Goal: Task Accomplishment & Management: Use online tool/utility

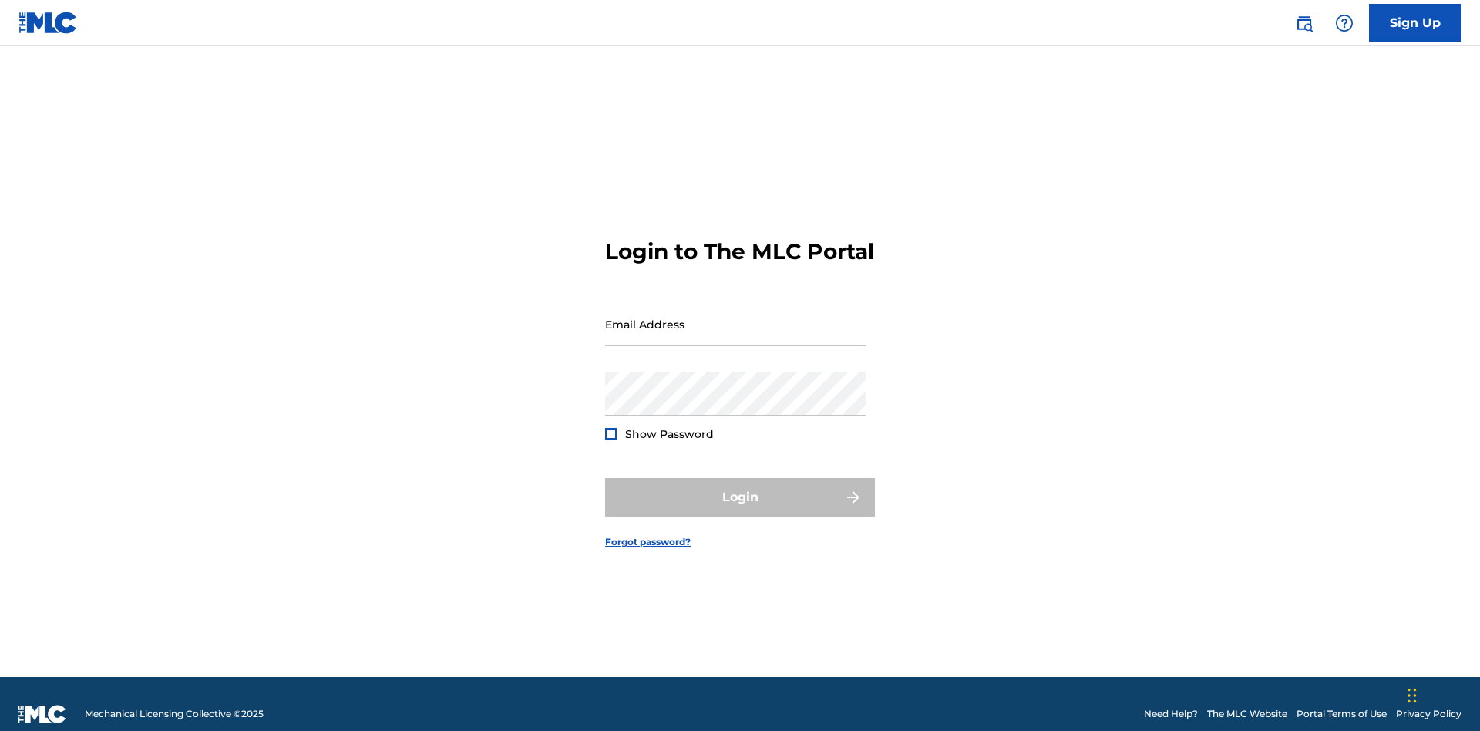
scroll to position [20, 0]
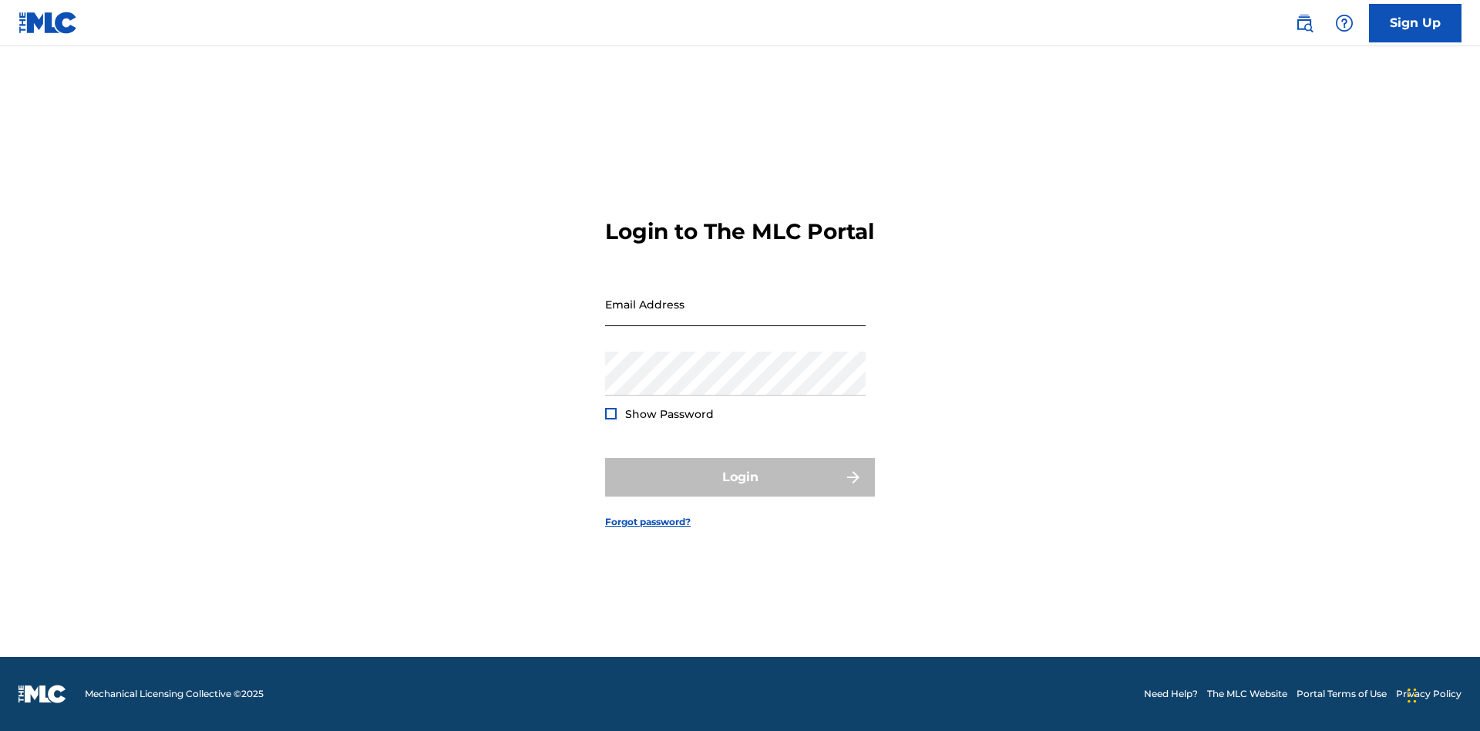
click at [735, 317] on input "Email Address" at bounding box center [735, 304] width 261 height 44
type input "[EMAIL_ADDRESS][DOMAIN_NAME]"
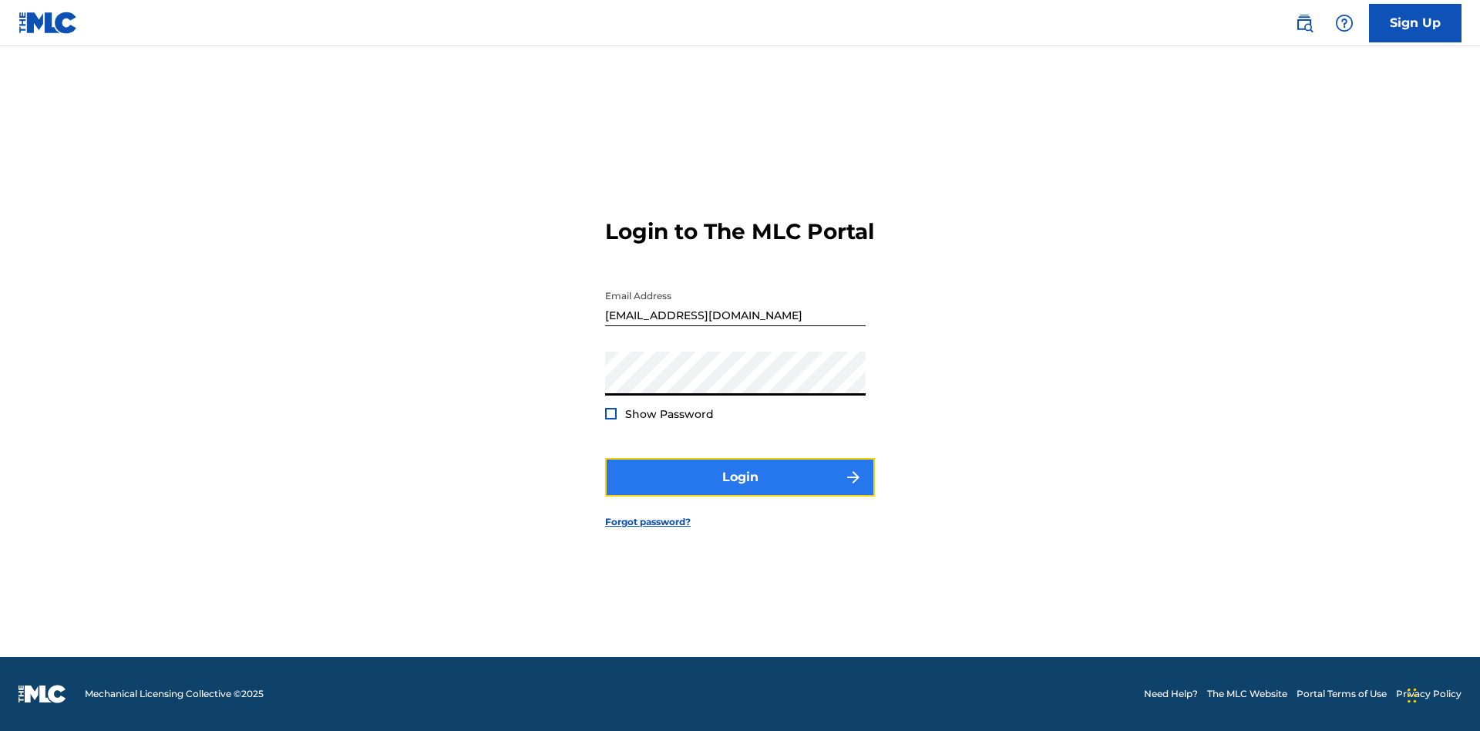
click at [740, 490] on button "Login" at bounding box center [740, 477] width 270 height 39
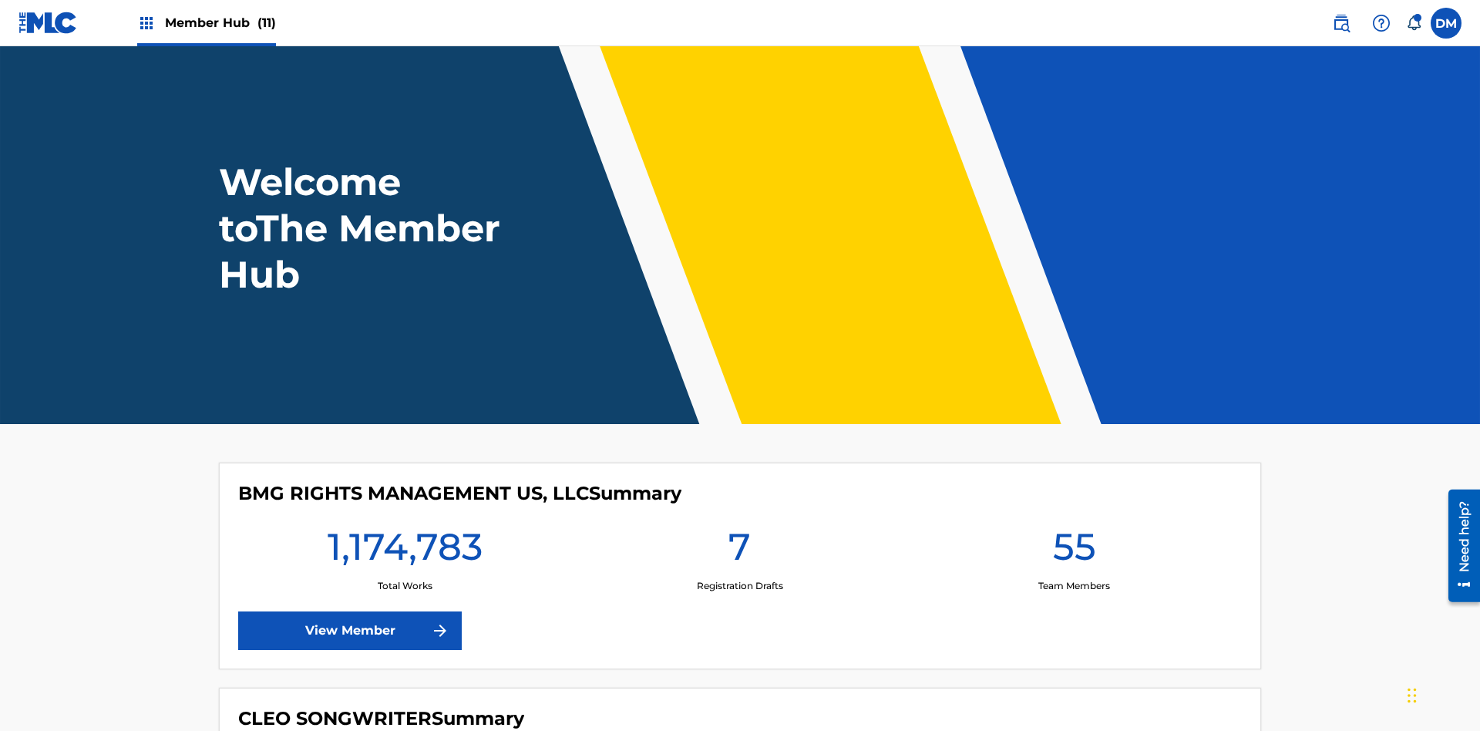
click at [220, 22] on span "Member Hub (11)" at bounding box center [220, 23] width 111 height 18
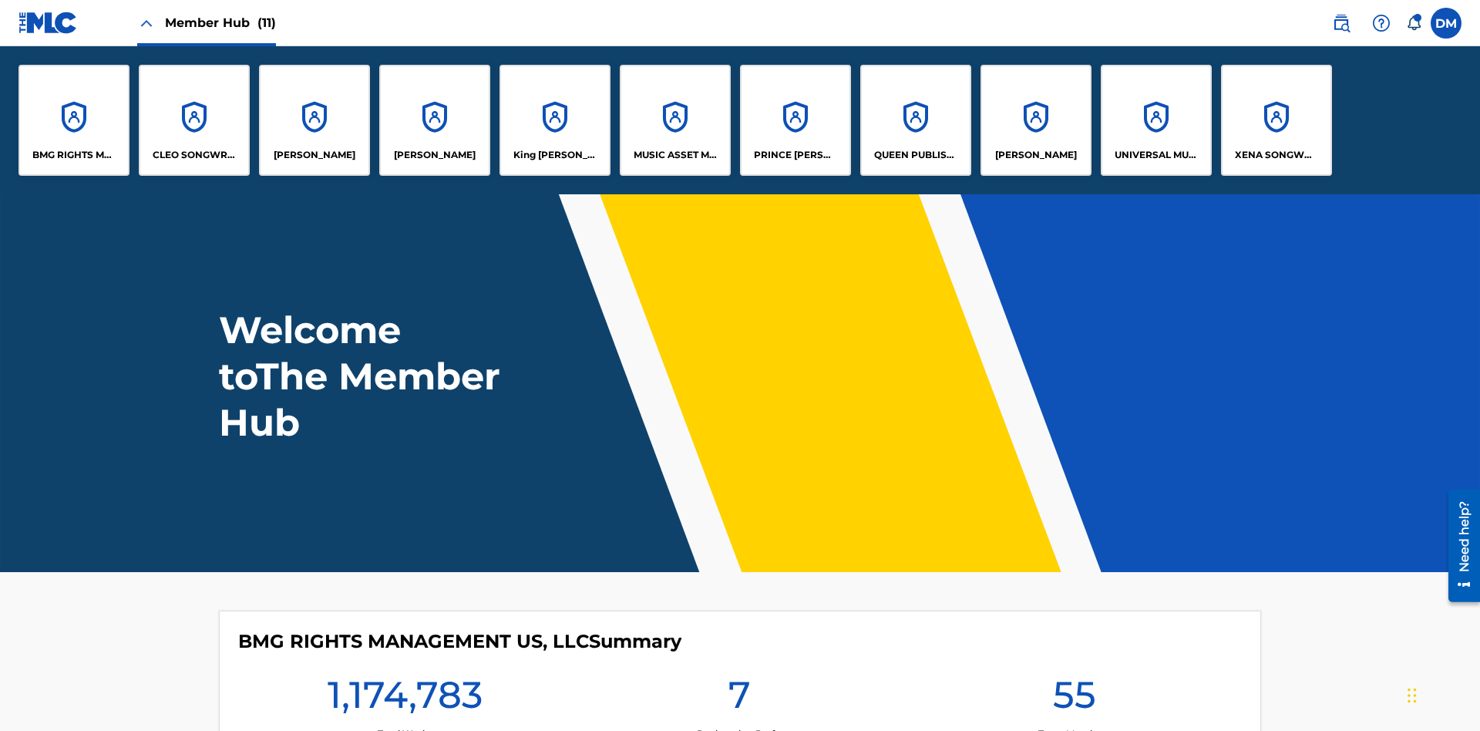
scroll to position [56, 0]
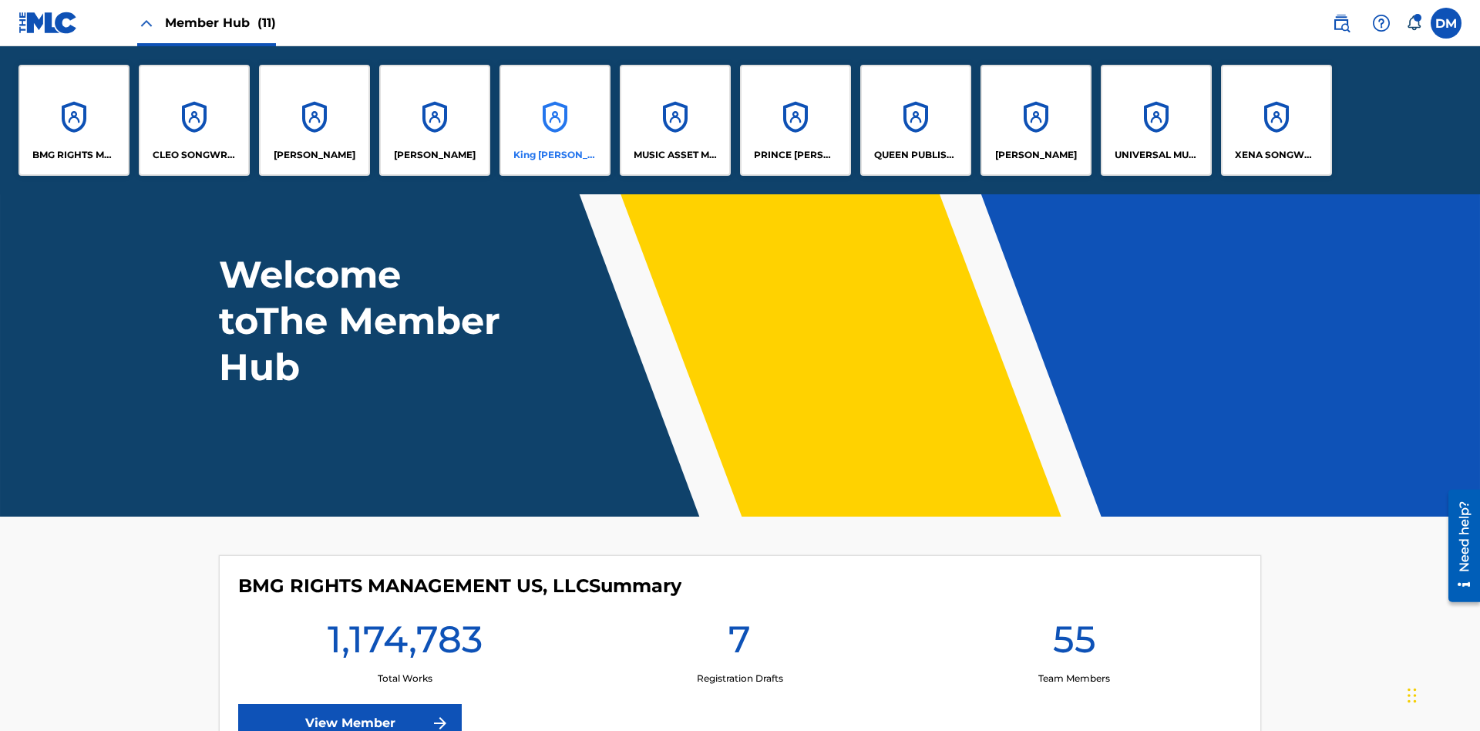
click at [554, 155] on p "King [PERSON_NAME]" at bounding box center [555, 155] width 84 height 14
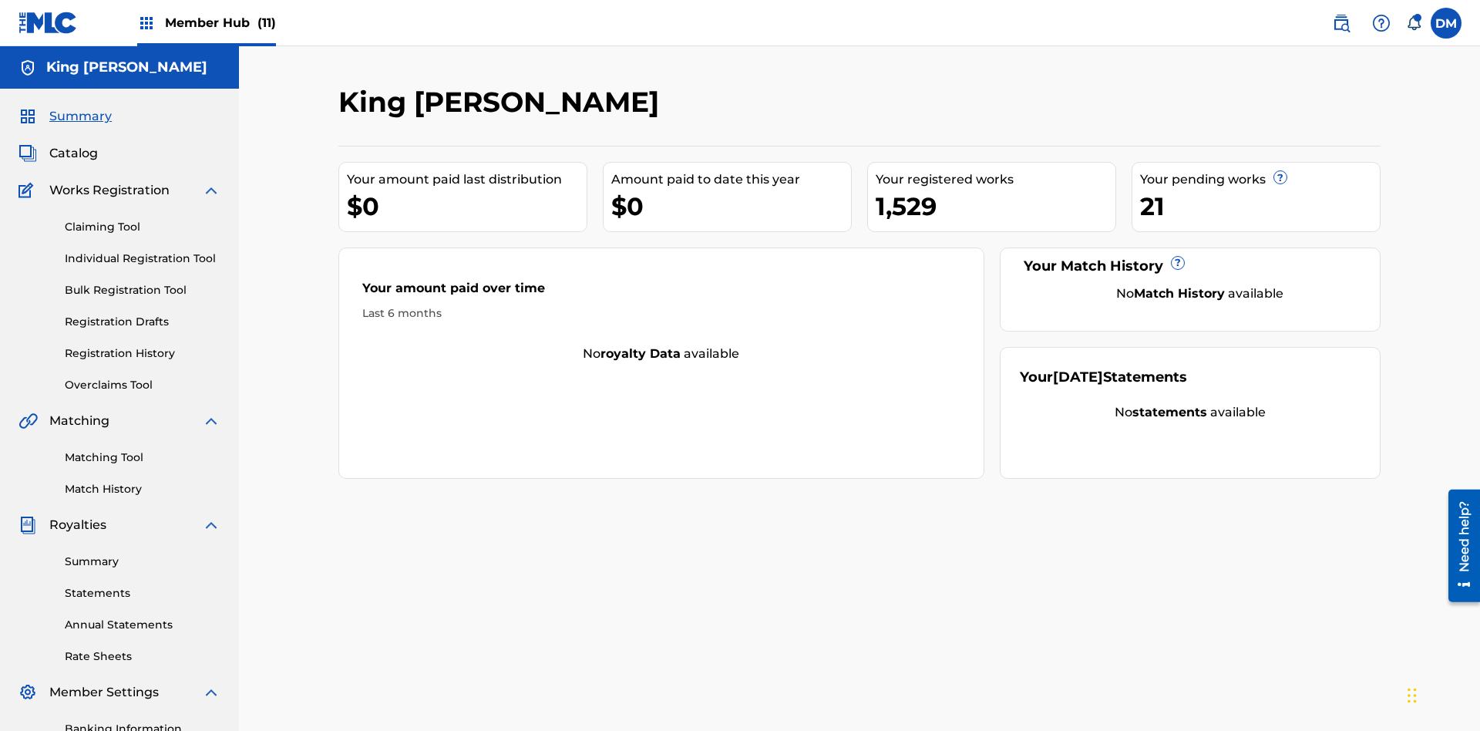
scroll to position [225, 0]
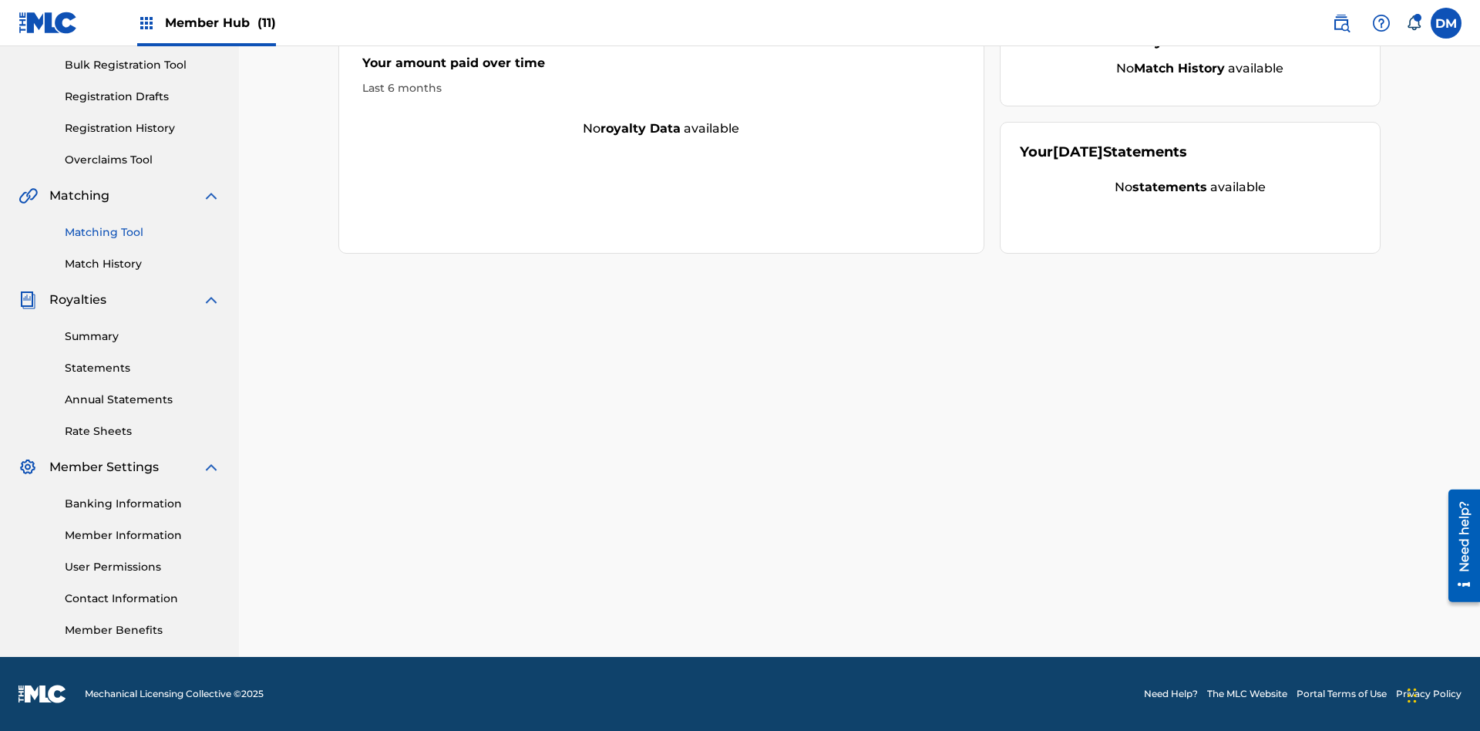
click at [143, 232] on link "Matching Tool" at bounding box center [143, 232] width 156 height 16
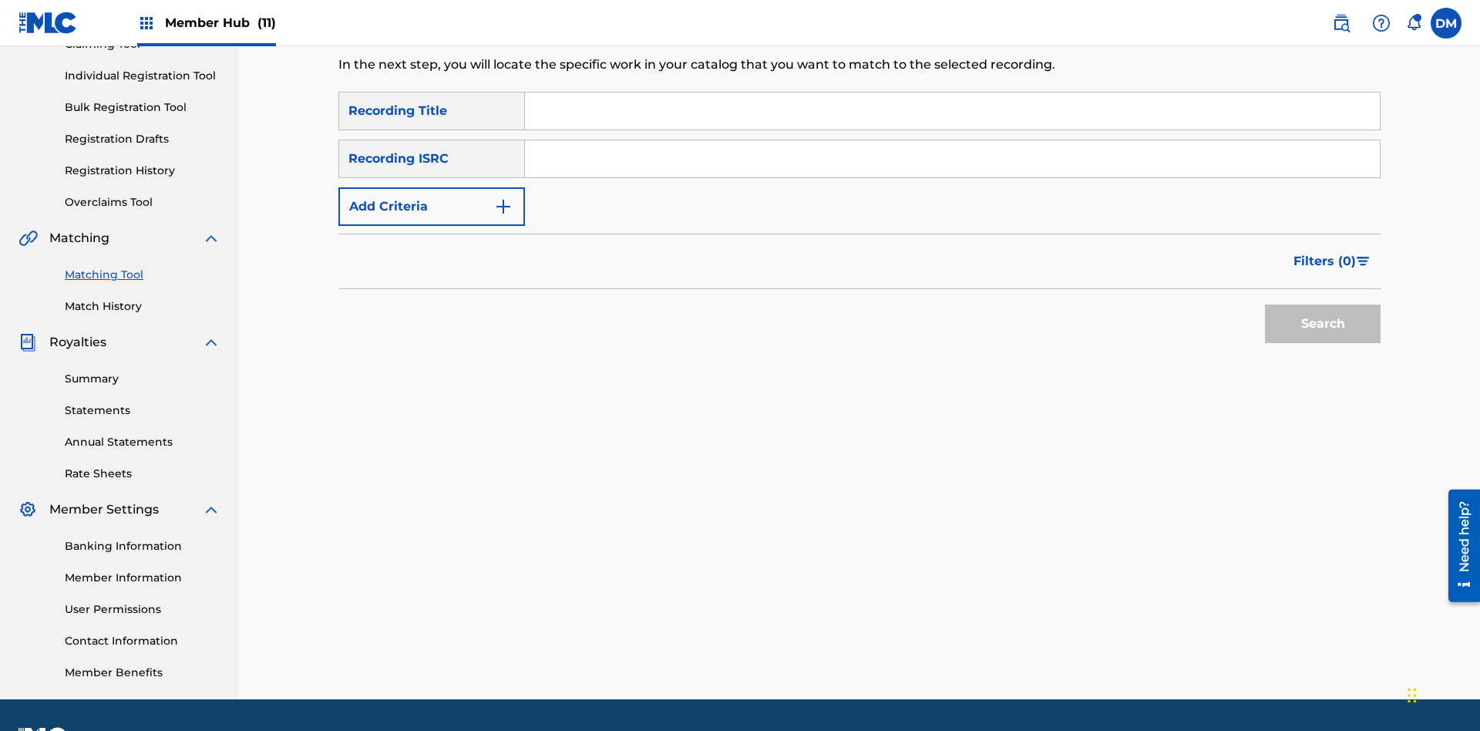
click at [952, 111] on input "Search Form" at bounding box center [952, 111] width 855 height 37
type input "Cowboy"
click at [1325, 252] on span "Filters ( 0 )" at bounding box center [1324, 261] width 62 height 19
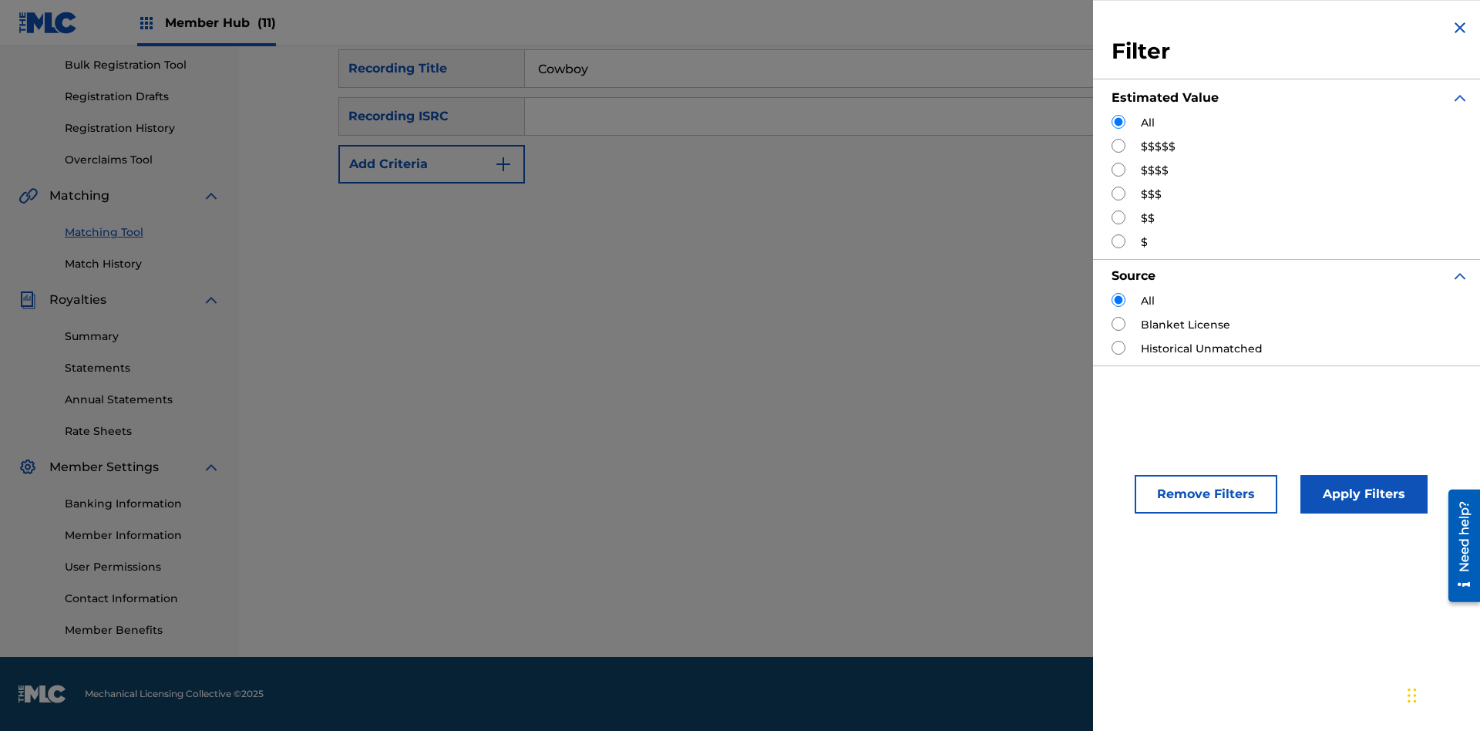
click at [1118, 146] on input "Search Form" at bounding box center [1119, 146] width 14 height 14
radio input "true"
click at [1361, 494] on button "Apply Filters" at bounding box center [1363, 494] width 127 height 39
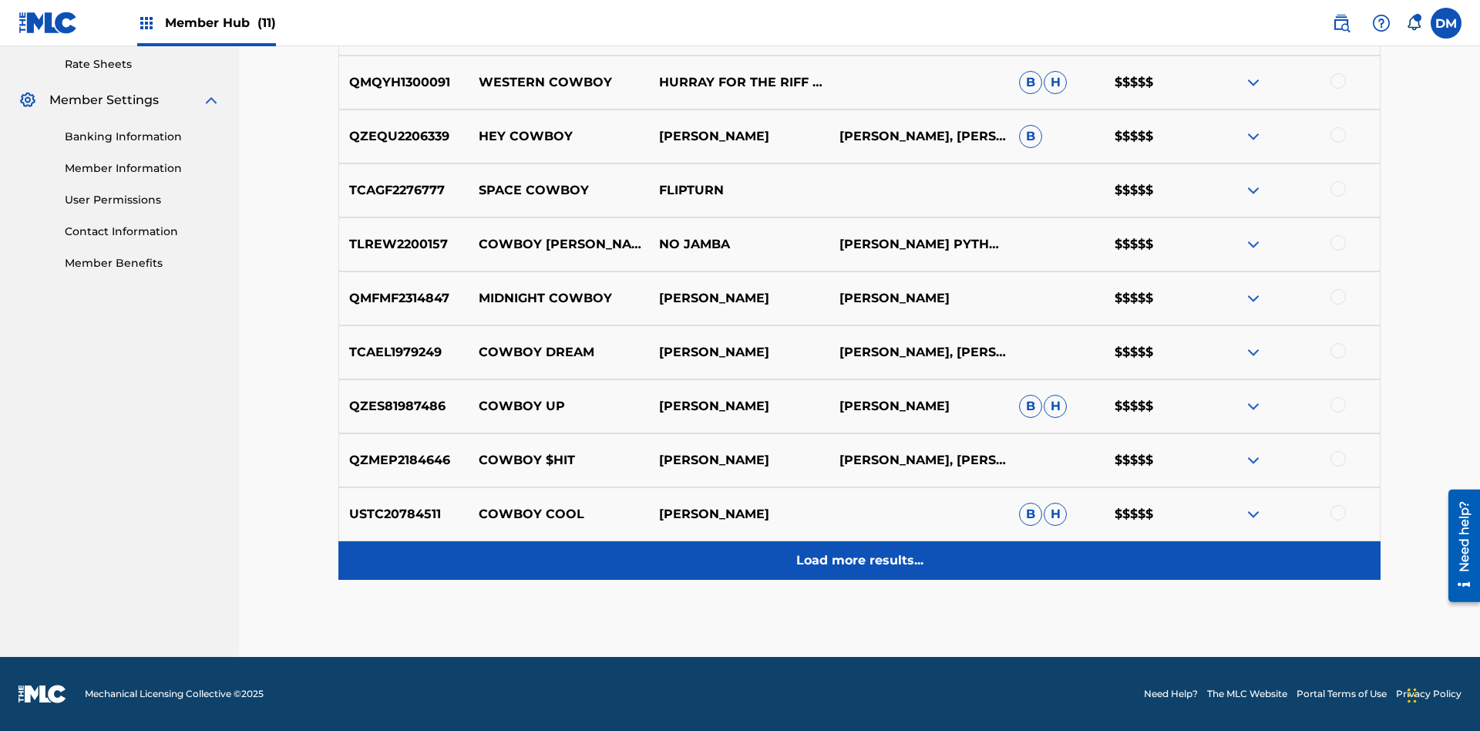
click at [859, 560] on p "Load more results..." at bounding box center [859, 560] width 127 height 19
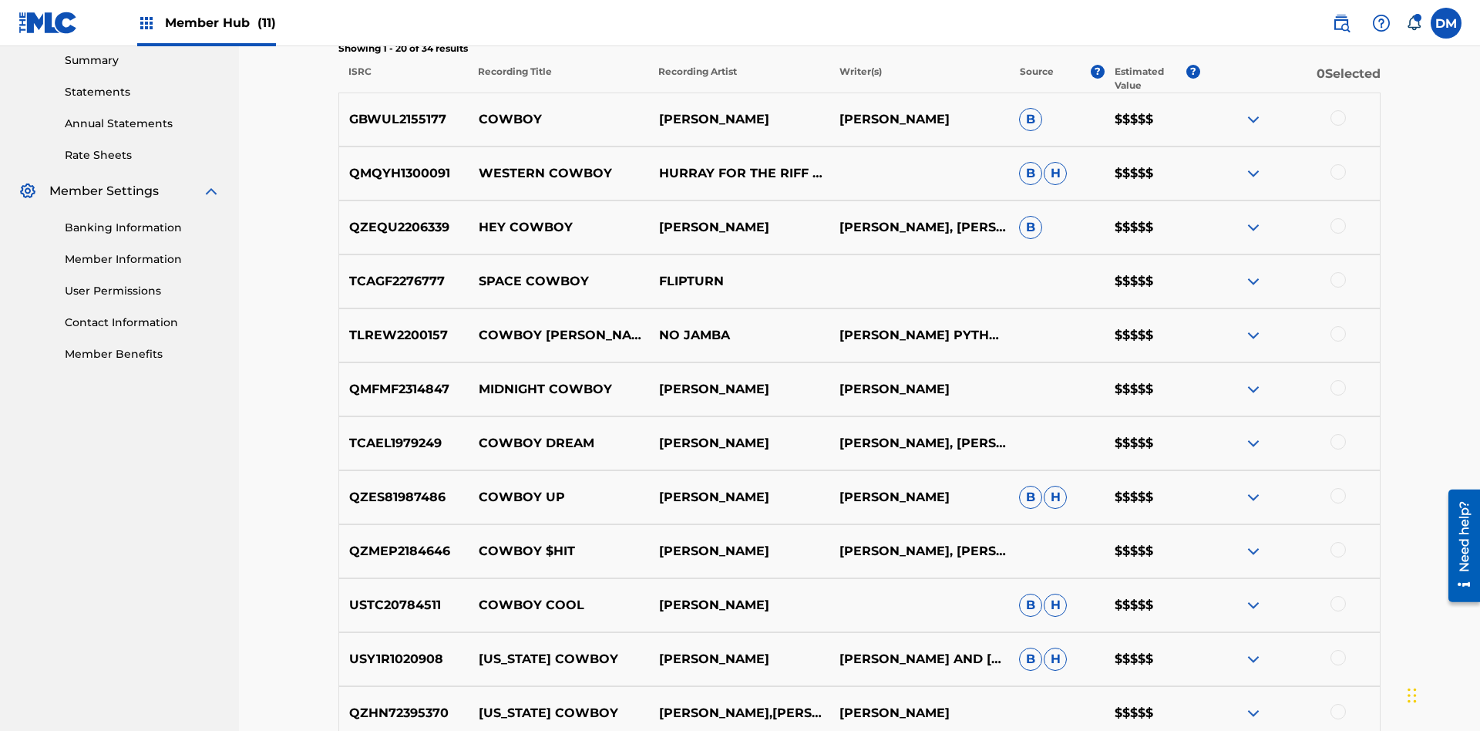
scroll to position [519, 0]
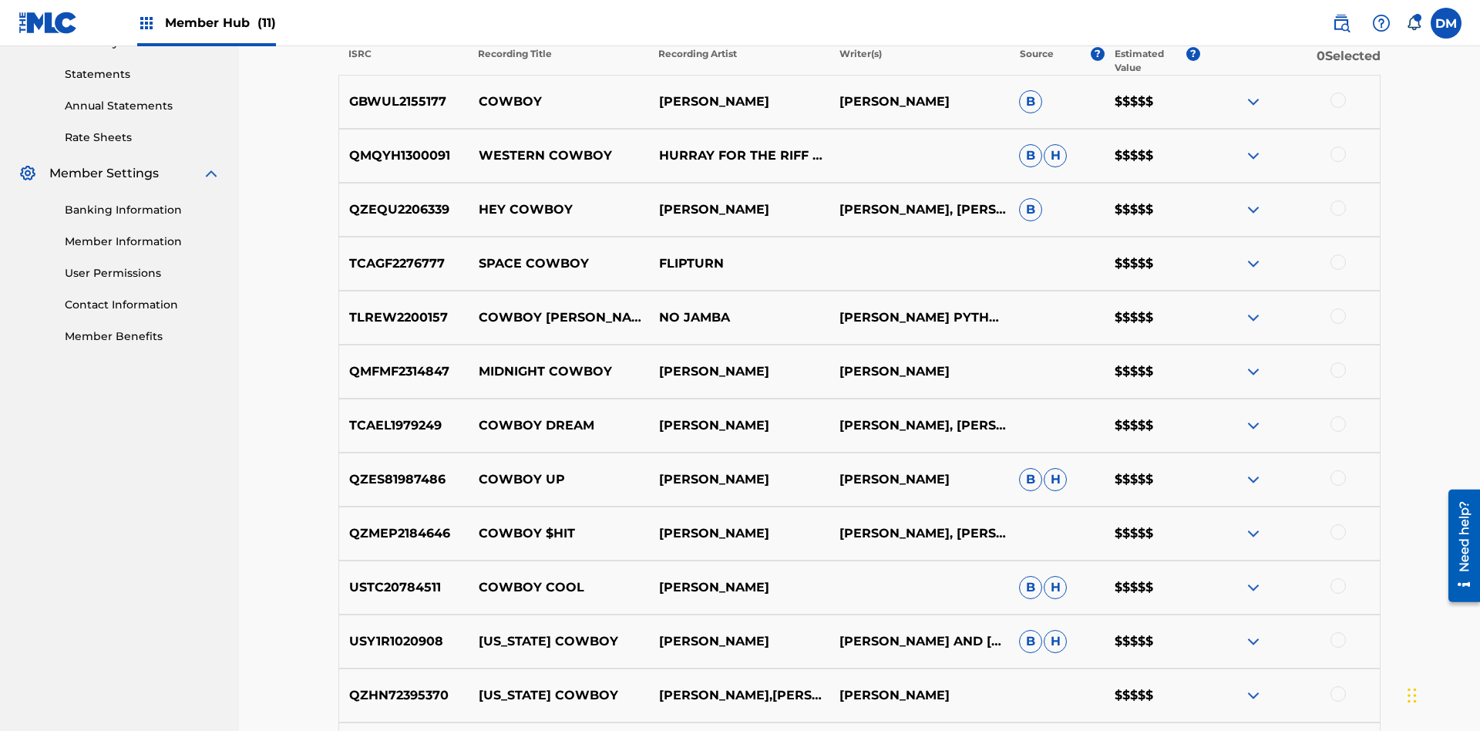
type input "Hocus Pocus"
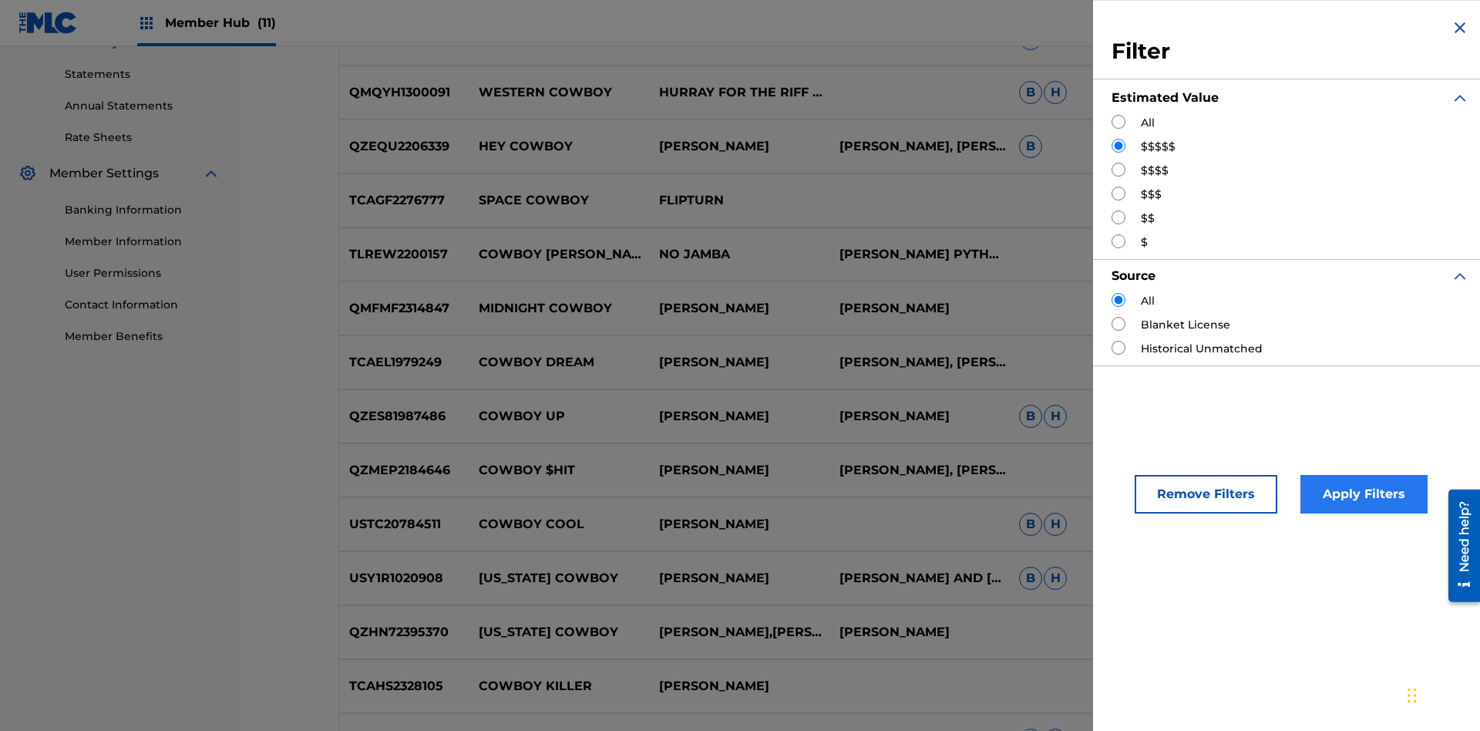
click at [1118, 170] on input "Search Form" at bounding box center [1119, 170] width 14 height 14
click at [1361, 494] on button "Apply Filters" at bounding box center [1363, 494] width 127 height 39
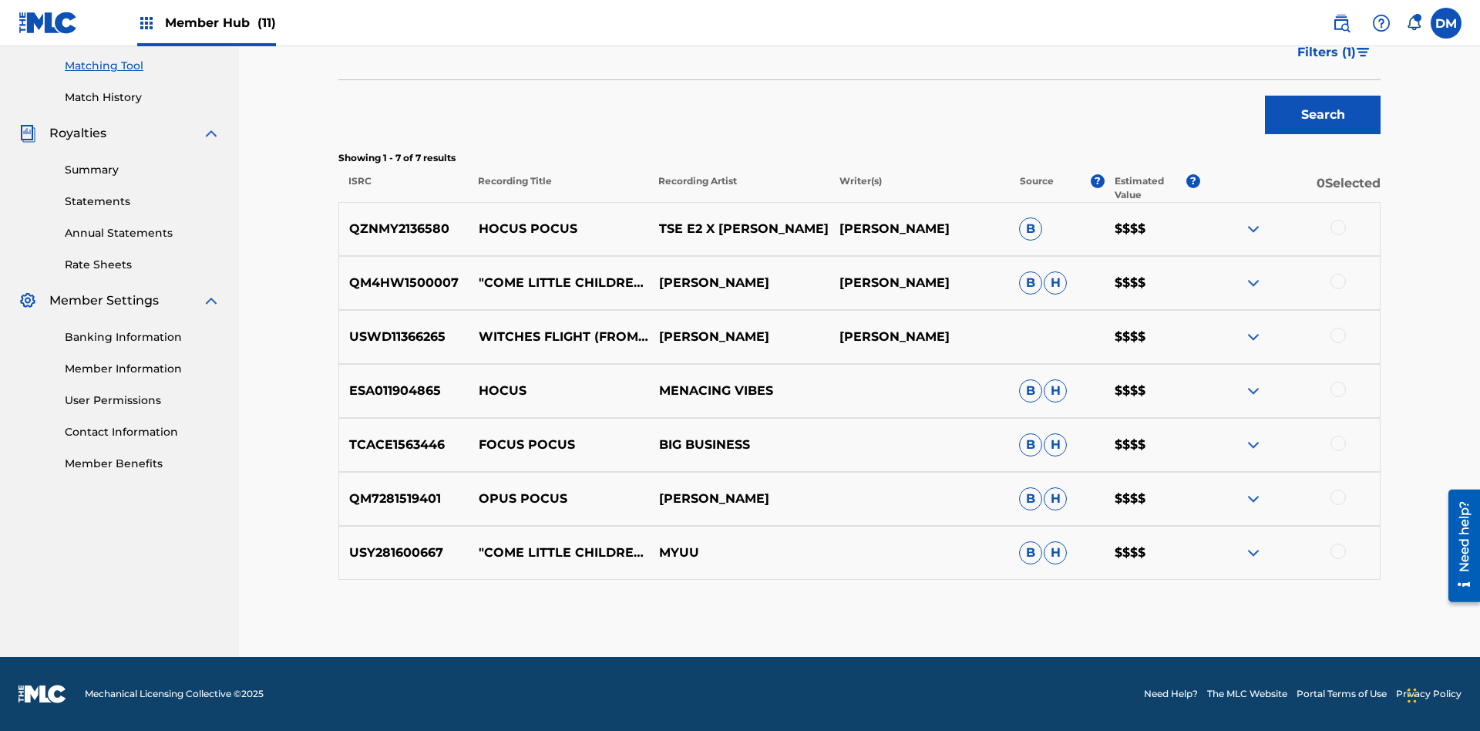
type input "[PERSON_NAME]"
click at [1326, 62] on span "Filters ( 1 )" at bounding box center [1326, 52] width 59 height 19
click at [0, 0] on input "Search Form" at bounding box center [0, 0] width 0 height 0
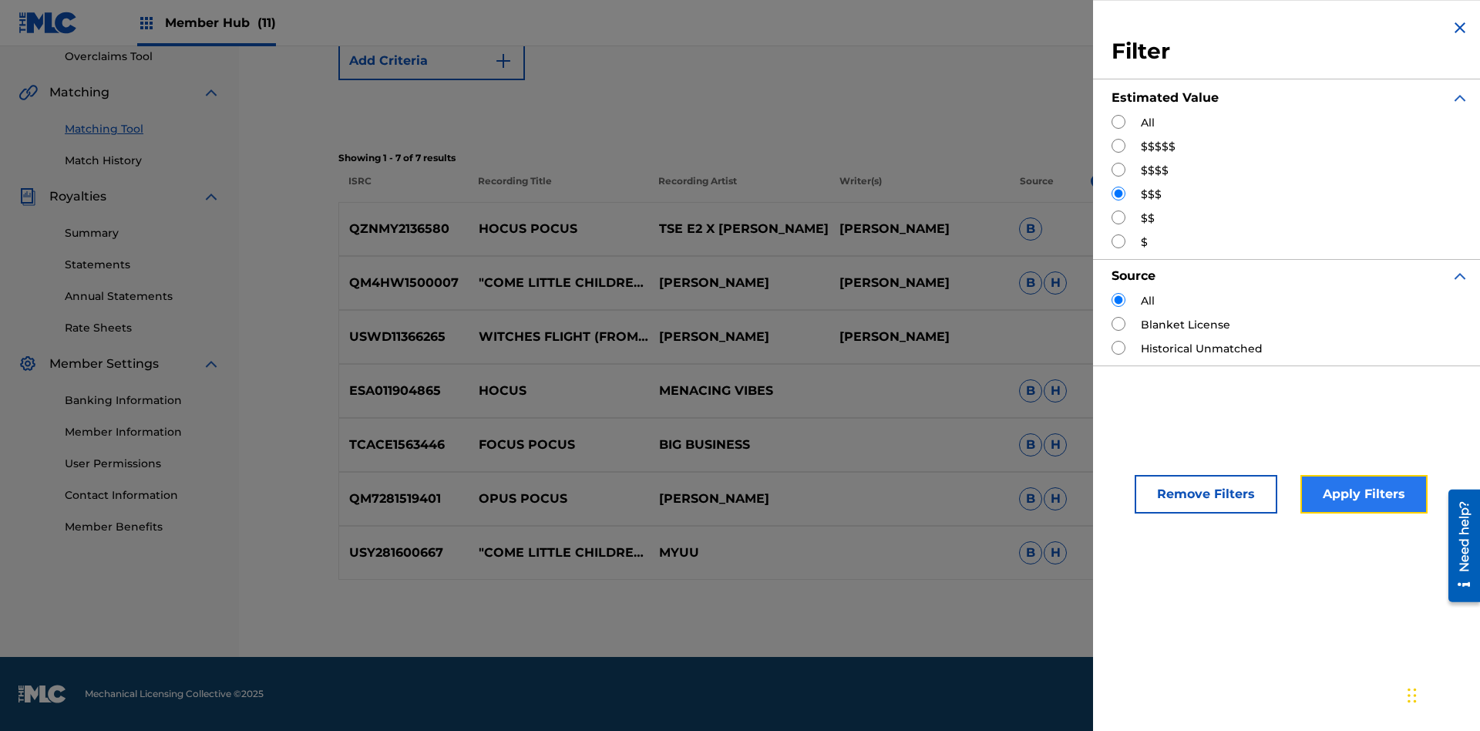
click at [1361, 494] on button "Apply Filters" at bounding box center [1363, 494] width 127 height 39
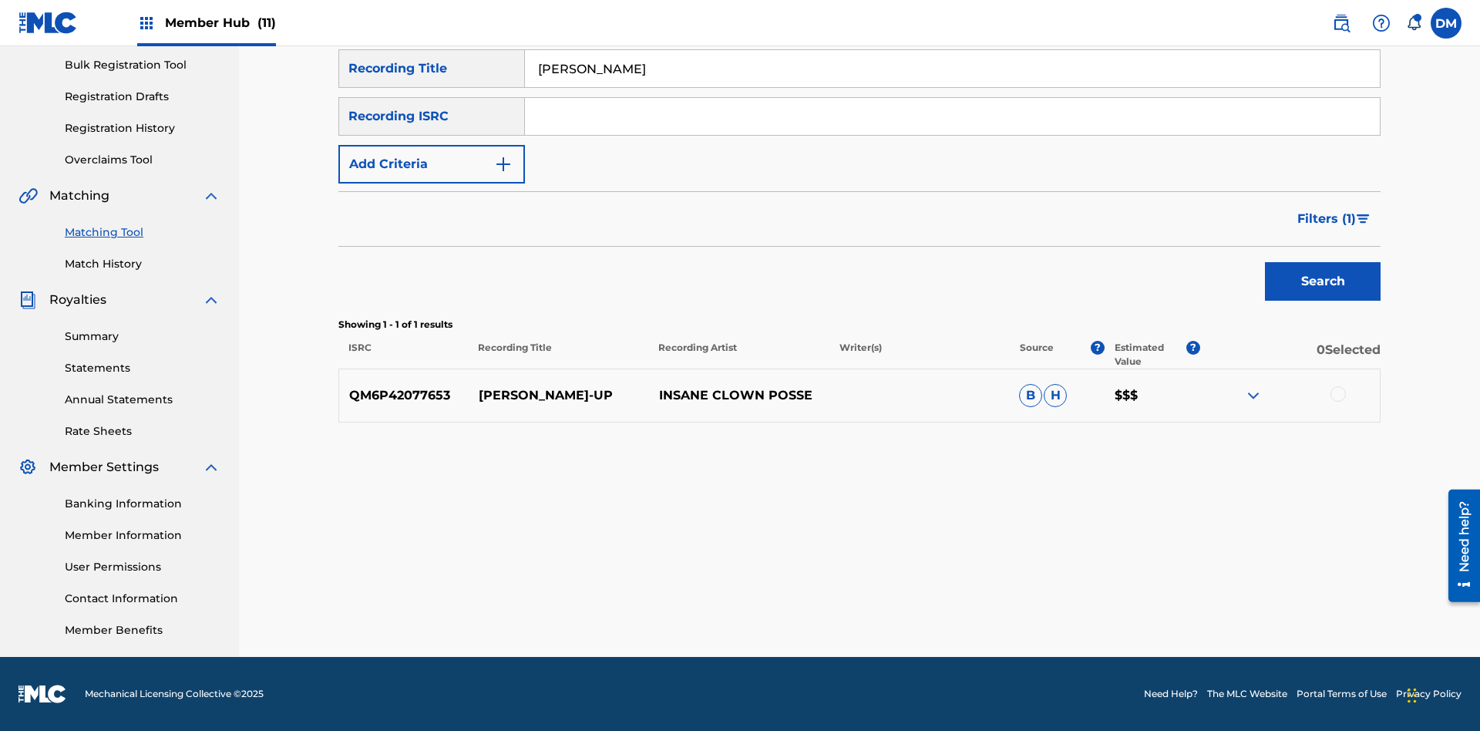
click at [952, 87] on input "[PERSON_NAME]" at bounding box center [952, 68] width 855 height 37
click at [952, 87] on input "Search Form" at bounding box center [952, 68] width 855 height 37
type input "[PERSON_NAME]"
click at [1326, 219] on span "Filters ( 1 )" at bounding box center [1326, 219] width 59 height 19
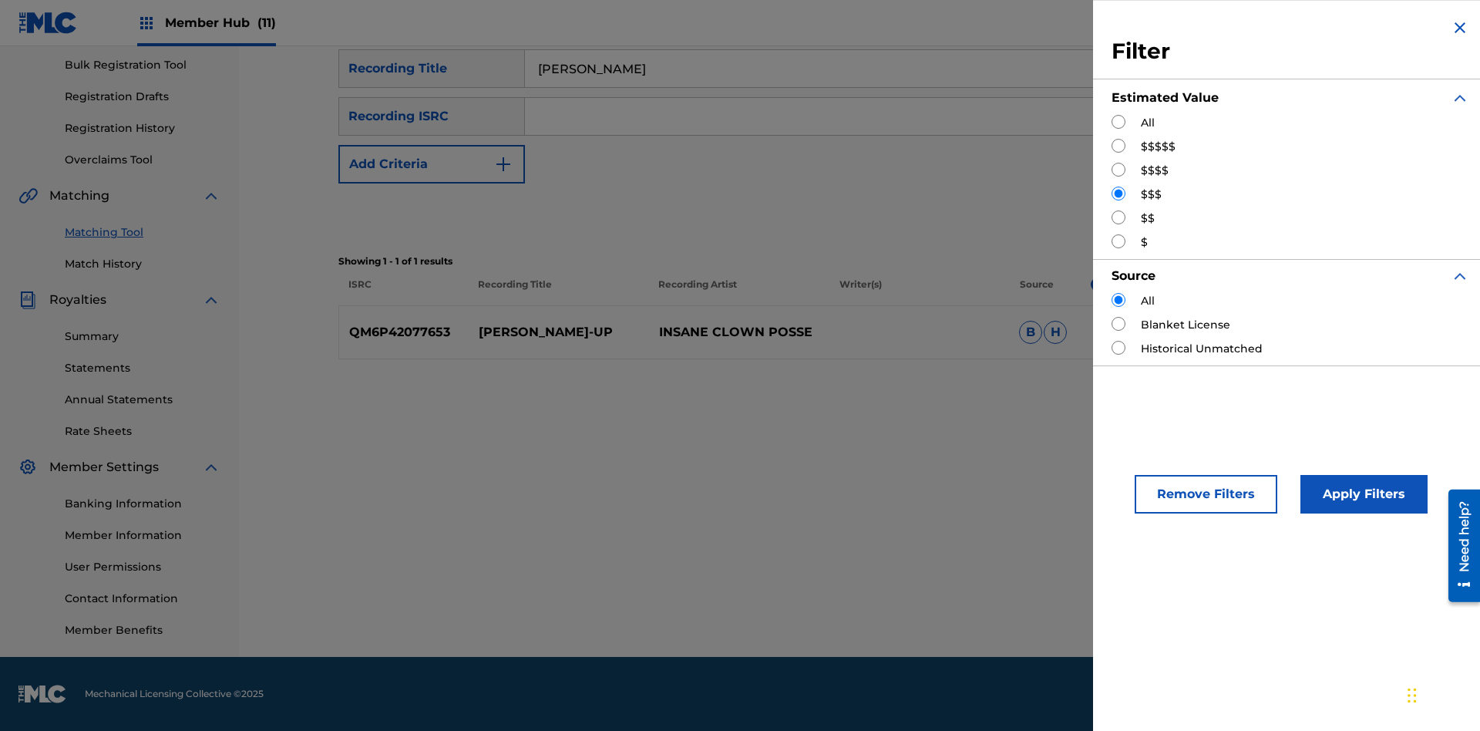
click at [1118, 217] on input "Search Form" at bounding box center [1119, 217] width 14 height 14
click at [1361, 494] on button "Apply Filters" at bounding box center [1363, 494] width 127 height 39
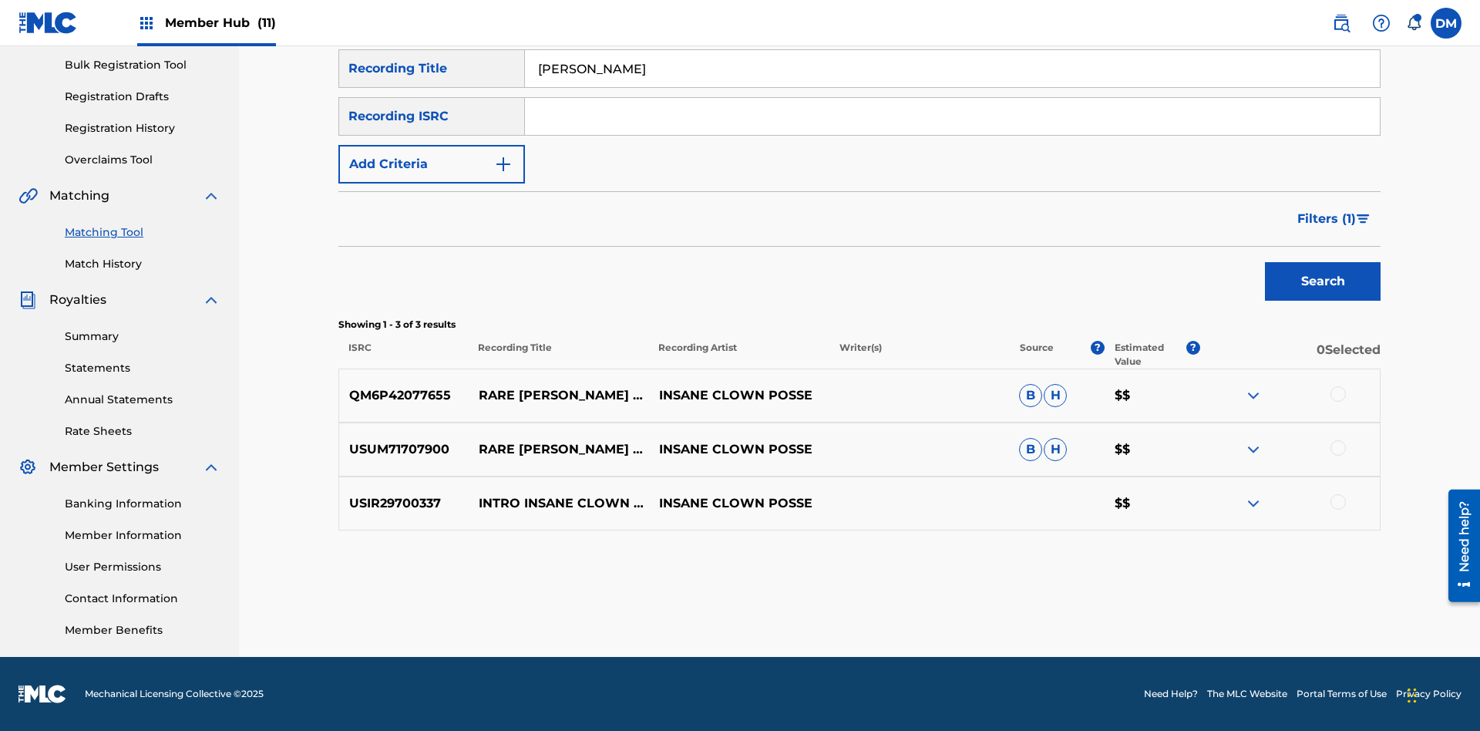
click at [952, 87] on input "[PERSON_NAME]" at bounding box center [952, 68] width 855 height 37
click at [952, 87] on input "Search Form" at bounding box center [952, 68] width 855 height 37
type input "[PERSON_NAME]"
click at [1326, 219] on span "Filters ( 1 )" at bounding box center [1326, 219] width 59 height 19
click at [0, 0] on input "Search Form" at bounding box center [0, 0] width 0 height 0
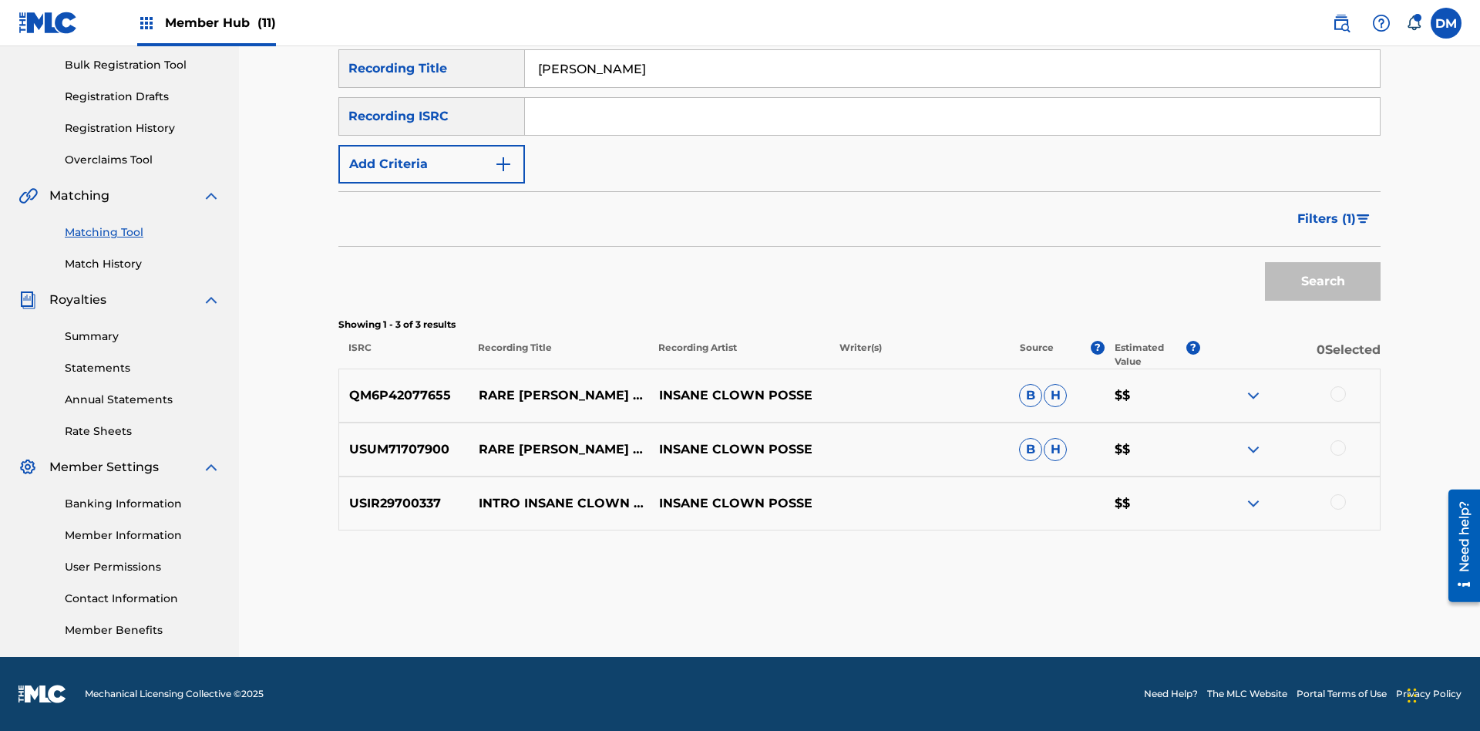
radio input "true"
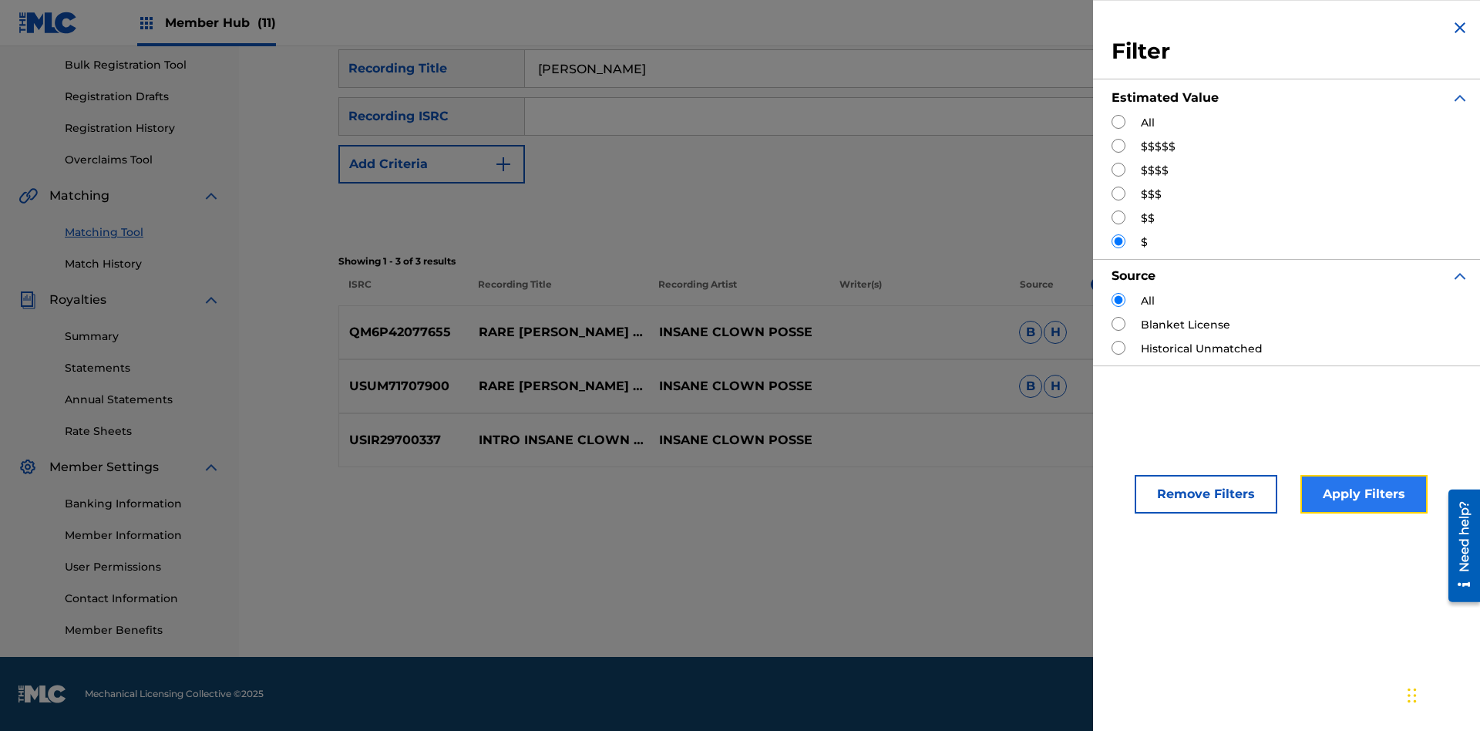
click at [1361, 494] on button "Apply Filters" at bounding box center [1363, 494] width 127 height 39
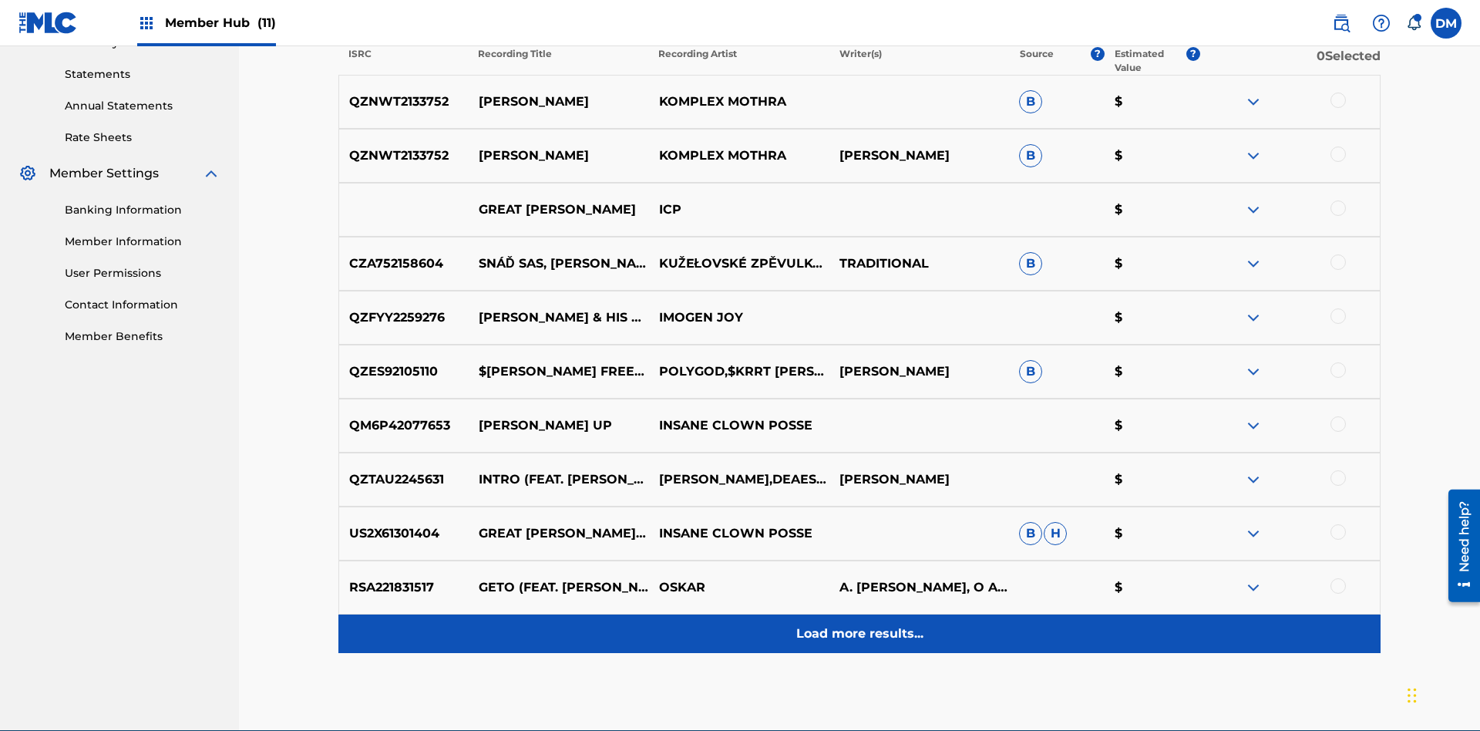
click at [859, 624] on p "Load more results..." at bounding box center [859, 633] width 127 height 19
